Goal: Navigation & Orientation: Find specific page/section

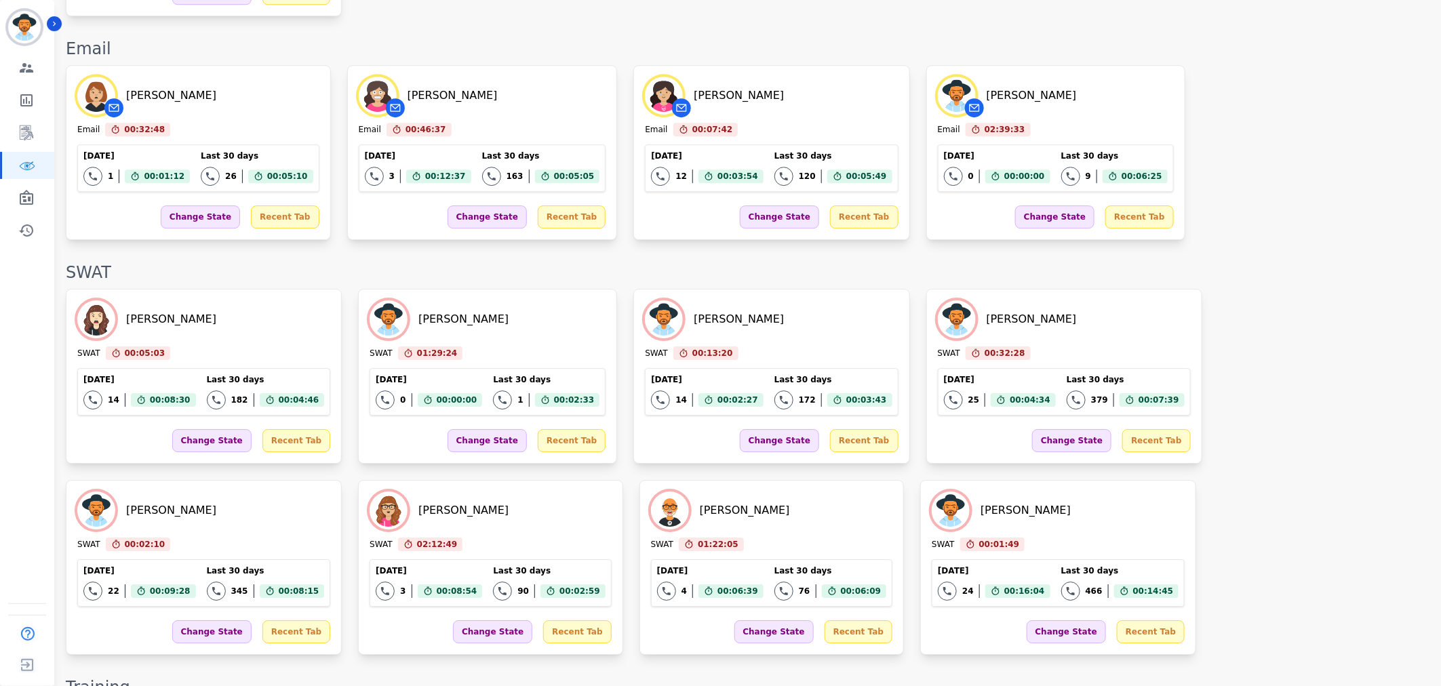
scroll to position [1797, 0]
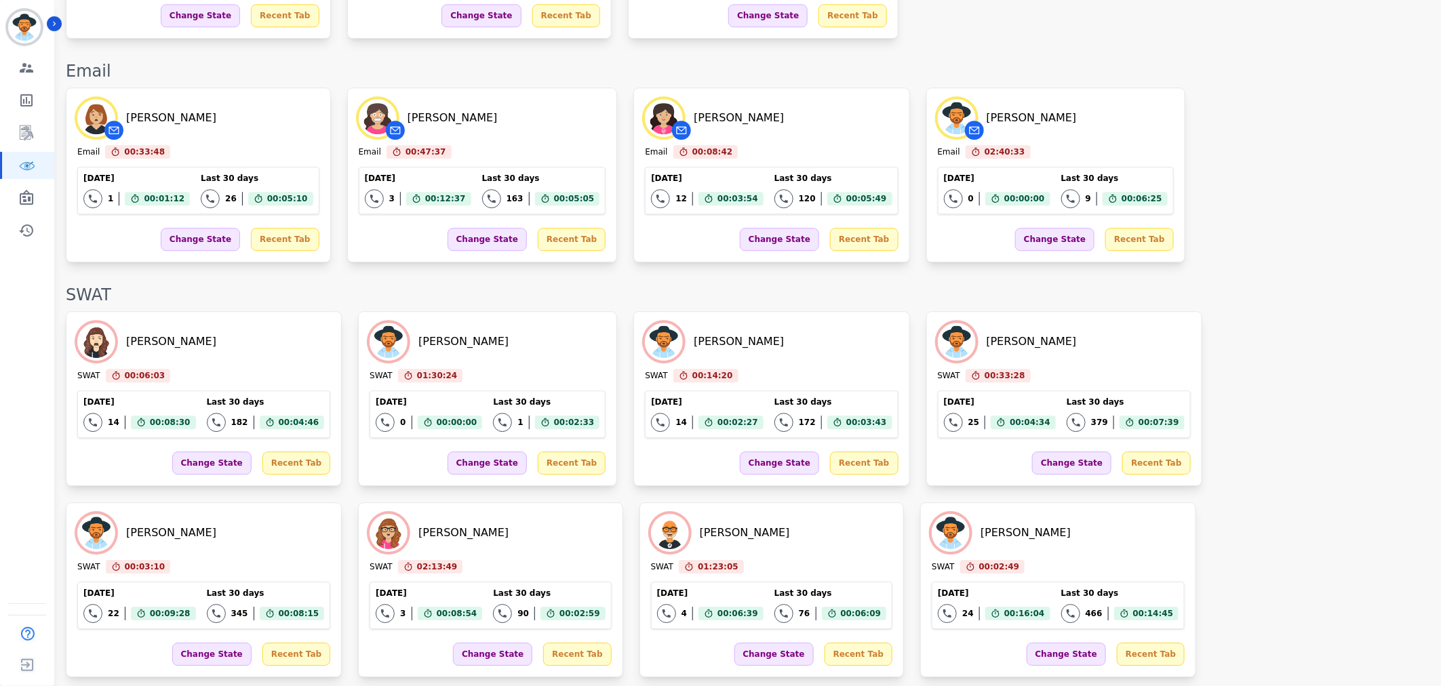
click at [1070, 442] on div "[PERSON_NAME] SWAT 00:06:03 Current State: SWAT [DATE] 14 Total interactions co…" at bounding box center [746, 494] width 1361 height 366
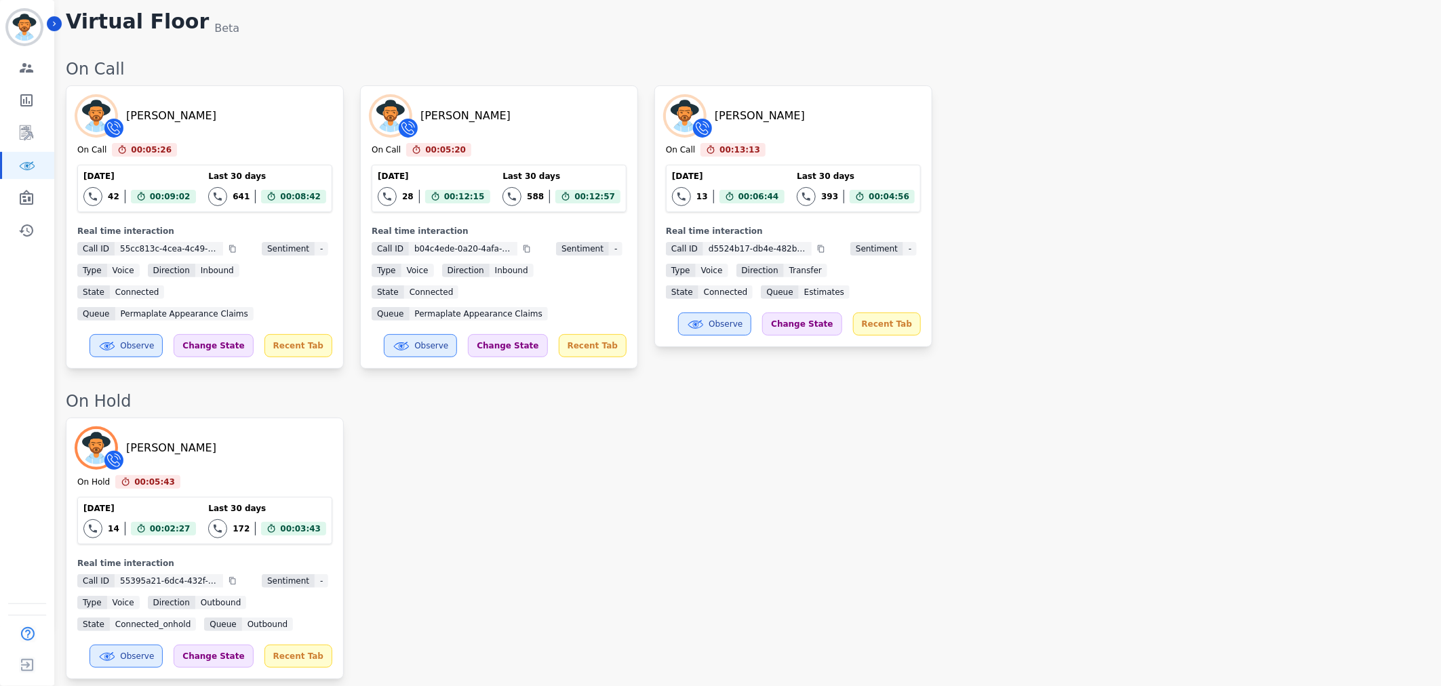
scroll to position [0, 0]
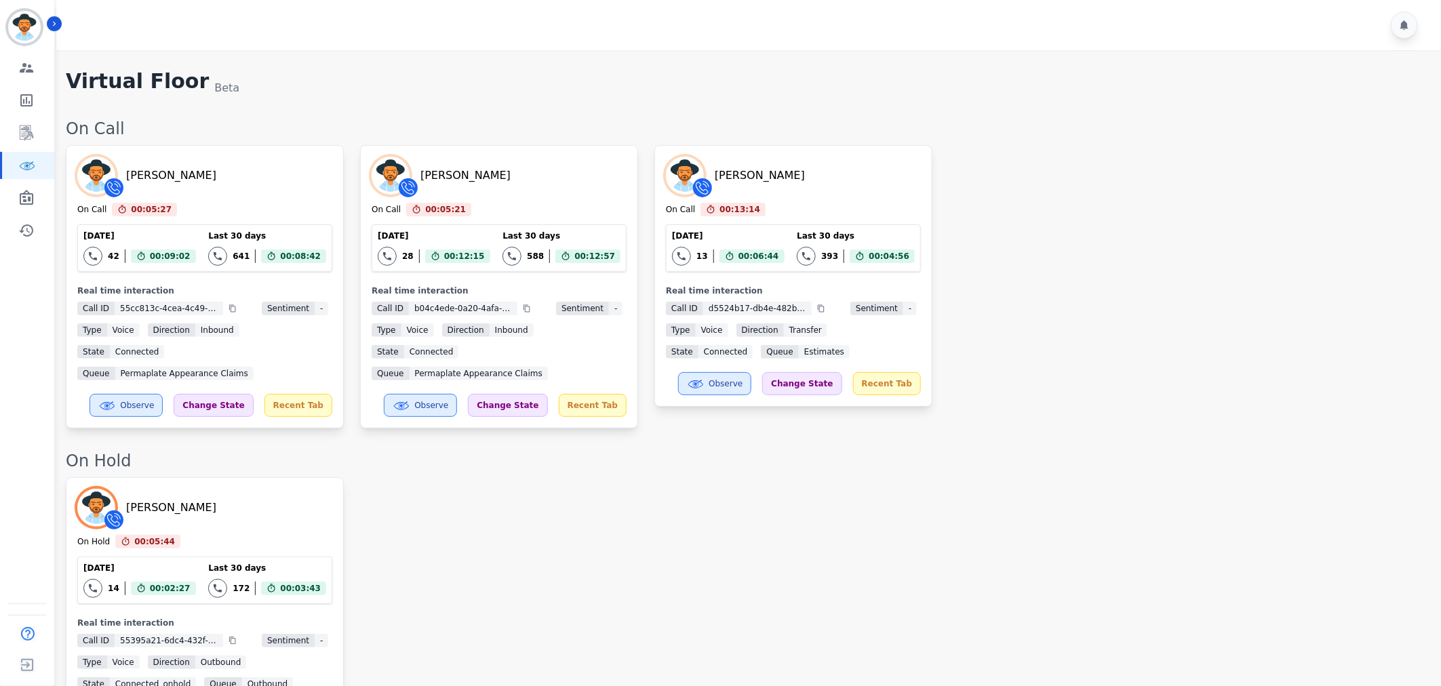
click at [977, 302] on div "[PERSON_NAME] On Call 00:05:27 Current State: On Call [DATE] 42 Total interacti…" at bounding box center [746, 286] width 1361 height 283
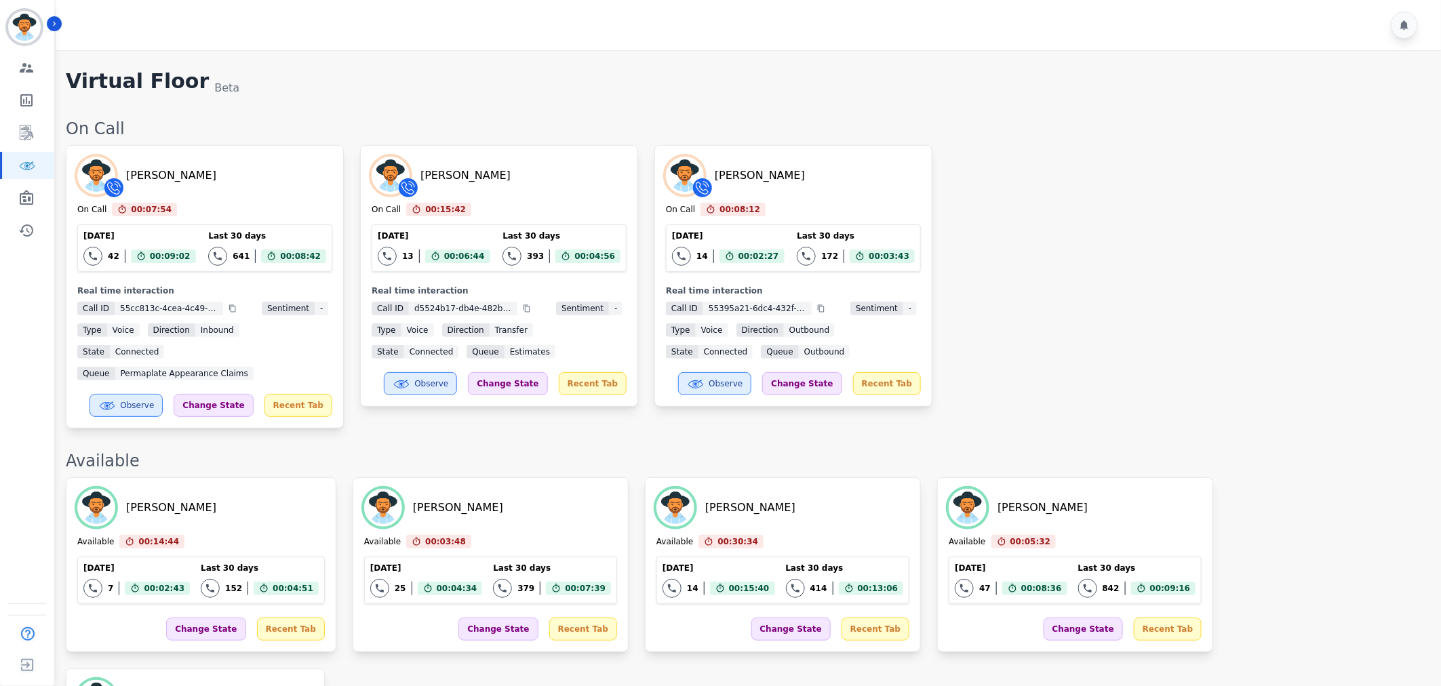
click at [1144, 273] on div "[PERSON_NAME] On Call 00:07:54 Current State: On Call [DATE] 42 Total interacti…" at bounding box center [746, 286] width 1361 height 283
